Goal: Task Accomplishment & Management: Manage account settings

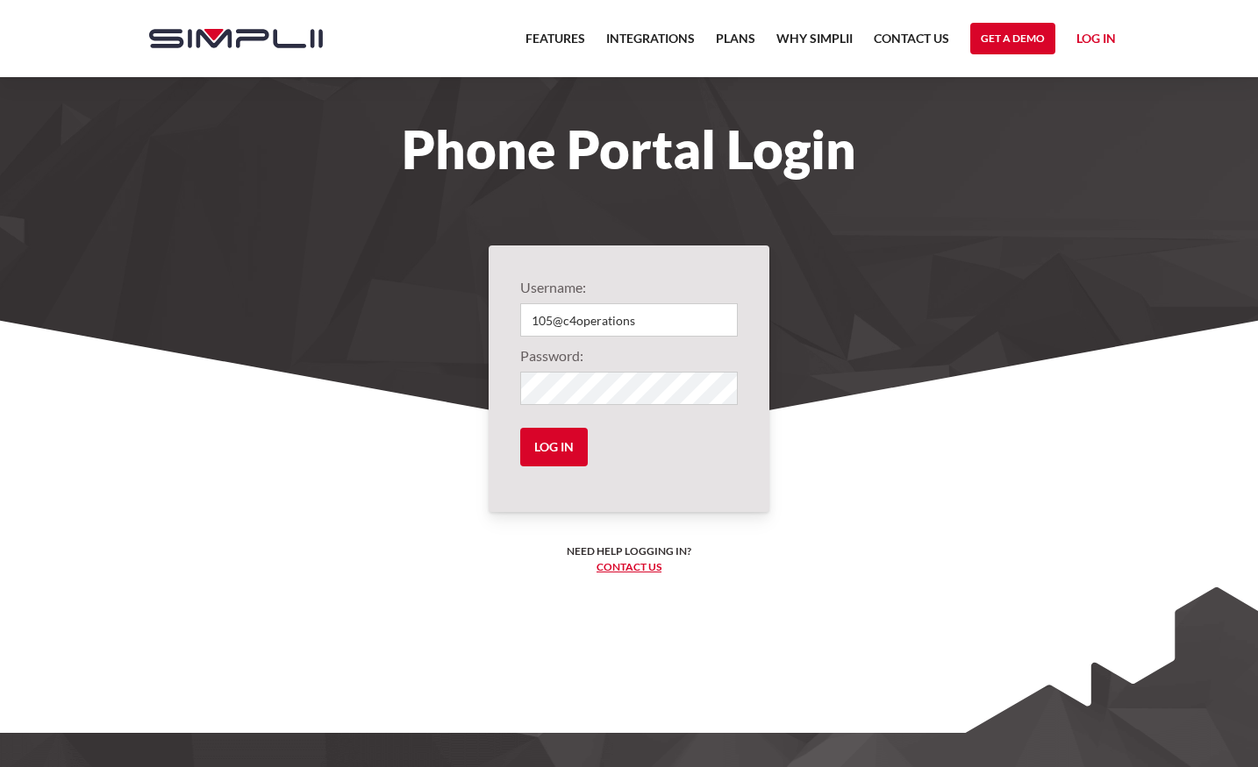
click at [1072, 31] on nav "Features Integrations PRoducts Plans Why Simplii Contact US Master Agreement Ge…" at bounding box center [820, 38] width 611 height 77
click at [1096, 37] on link "Log in" at bounding box center [1095, 41] width 39 height 26
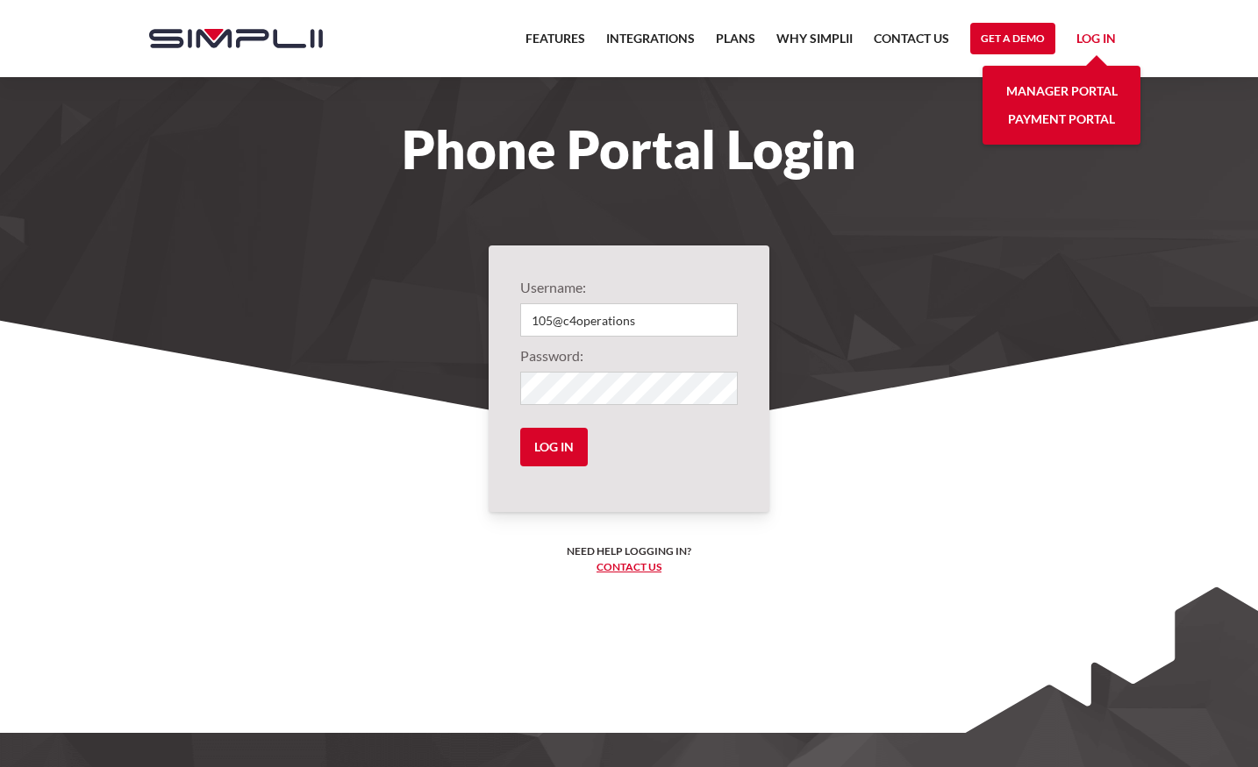
click at [1073, 88] on link "Manager Portal" at bounding box center [1061, 91] width 111 height 28
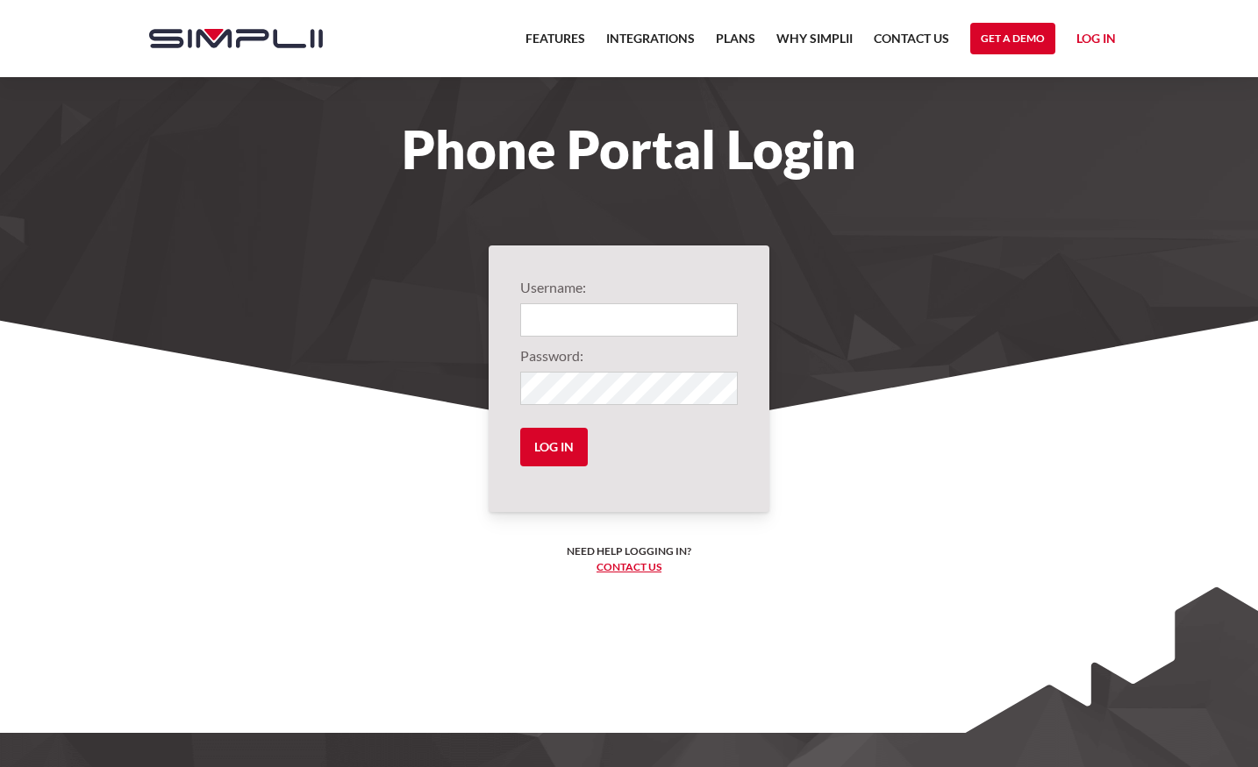
type input "105@c4operations"
click at [1101, 35] on link "Log in" at bounding box center [1095, 41] width 39 height 26
